Goal: Check status

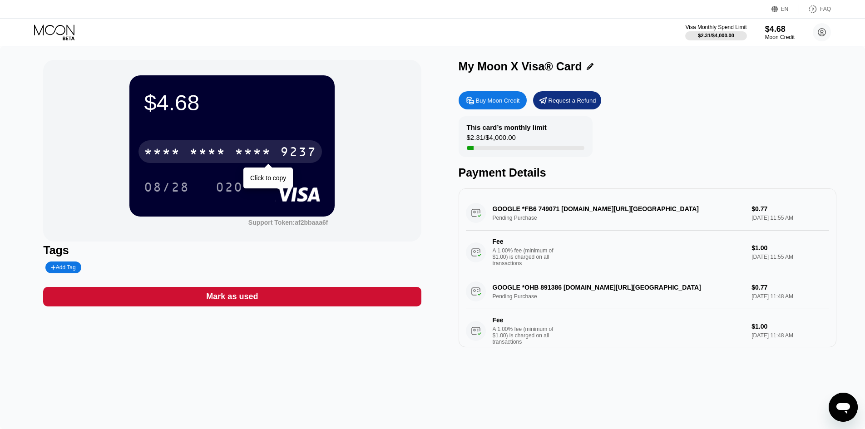
click at [180, 160] on div "* * * *" at bounding box center [162, 153] width 36 height 15
click at [223, 160] on div "* * * *" at bounding box center [207, 153] width 36 height 15
click at [255, 152] on div "* * * *" at bounding box center [253, 153] width 36 height 15
